Goal: Information Seeking & Learning: Learn about a topic

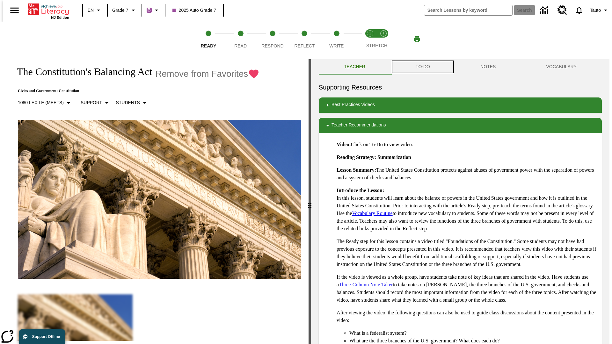
click at [422, 67] on button "TO-DO" at bounding box center [422, 66] width 65 height 15
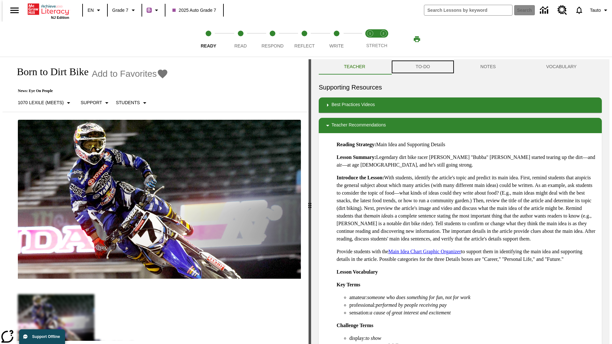
click at [422, 67] on button "TO-DO" at bounding box center [422, 66] width 65 height 15
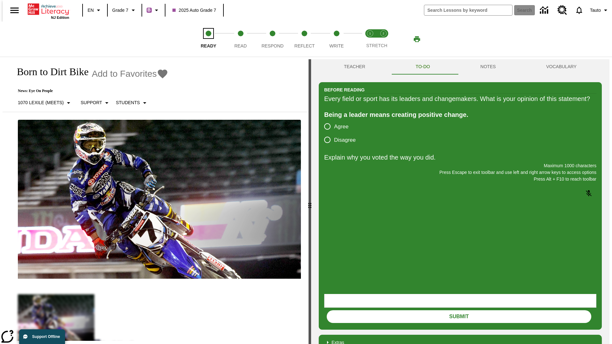
click at [208, 39] on span "Ready" at bounding box center [209, 43] width 16 height 11
click at [240, 39] on span "Read" at bounding box center [240, 43] width 12 height 11
